Goal: Check status

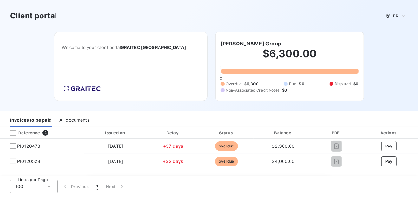
scroll to position [32, 0]
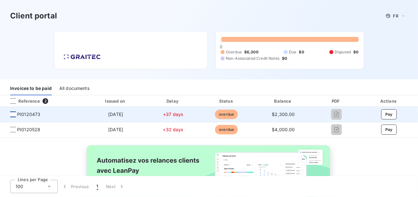
click at [11, 114] on div at bounding box center [13, 114] width 6 height 6
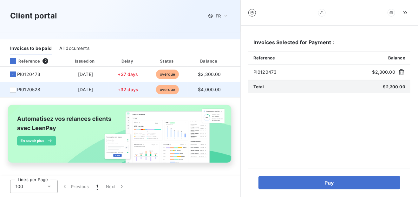
scroll to position [47, 0]
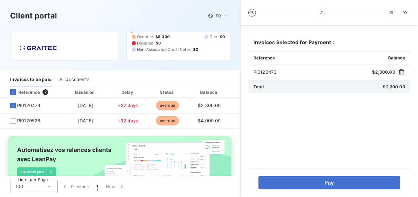
click at [252, 12] on icon at bounding box center [252, 12] width 3 height 3
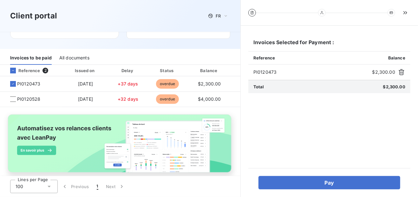
scroll to position [79, 0]
